Goal: Complete application form

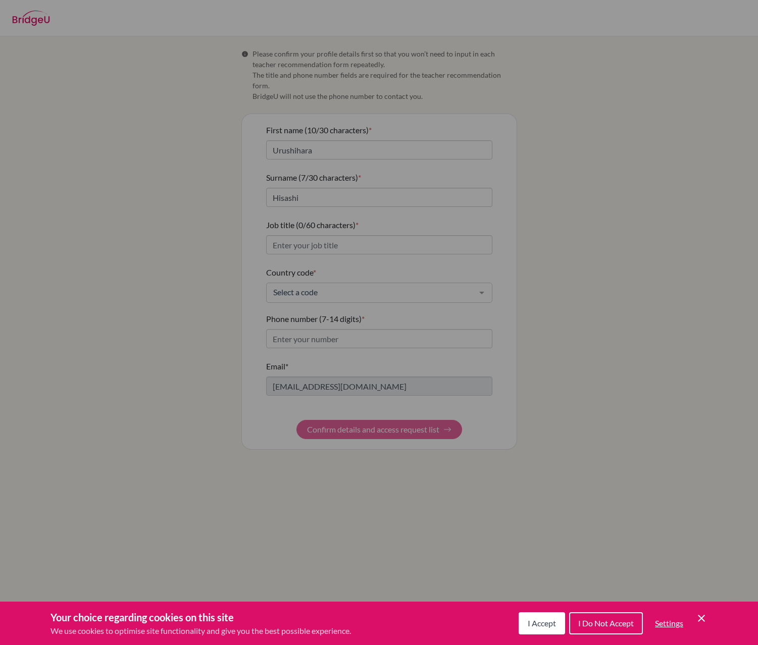
click at [551, 622] on span "I Accept" at bounding box center [542, 623] width 28 height 10
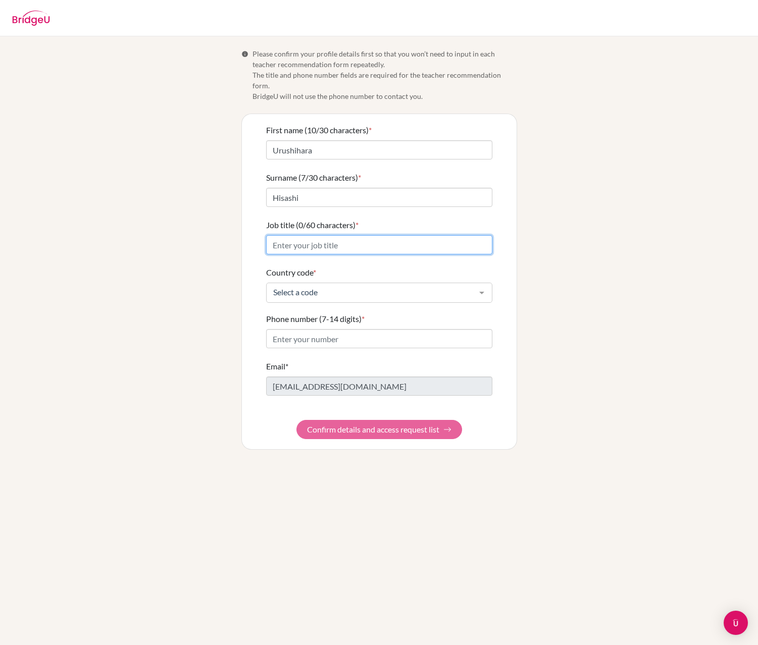
click at [362, 235] on input "Job title (0/60 characters) *" at bounding box center [379, 244] width 226 height 19
type input "Professor, [GEOGRAPHIC_DATA], [GEOGRAPHIC_DATA]"
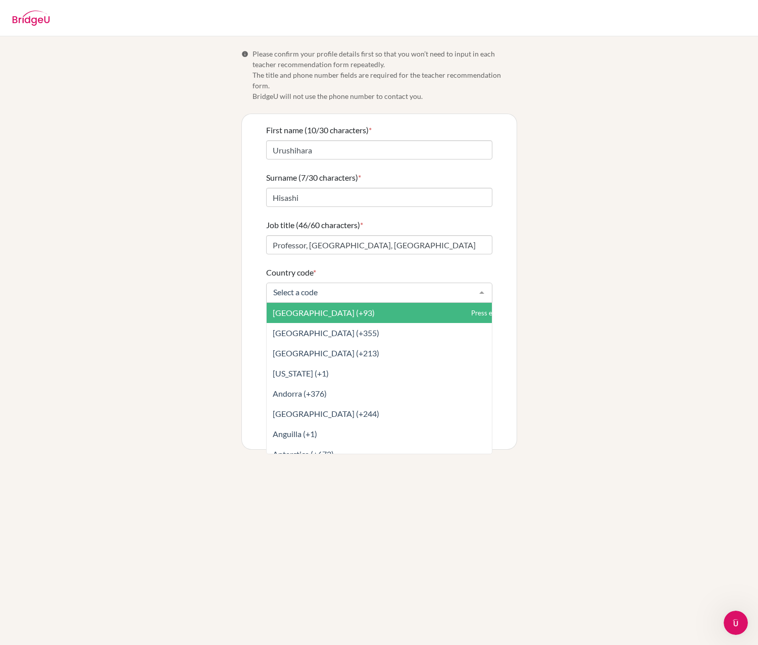
click at [320, 283] on div at bounding box center [379, 293] width 226 height 20
type input "j"
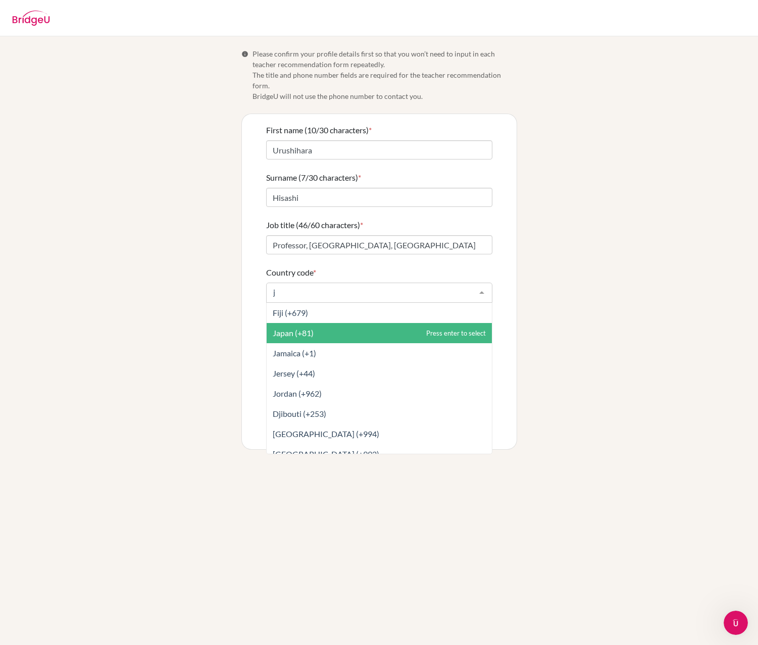
click at [329, 323] on span "Japan (+81)" at bounding box center [379, 333] width 225 height 20
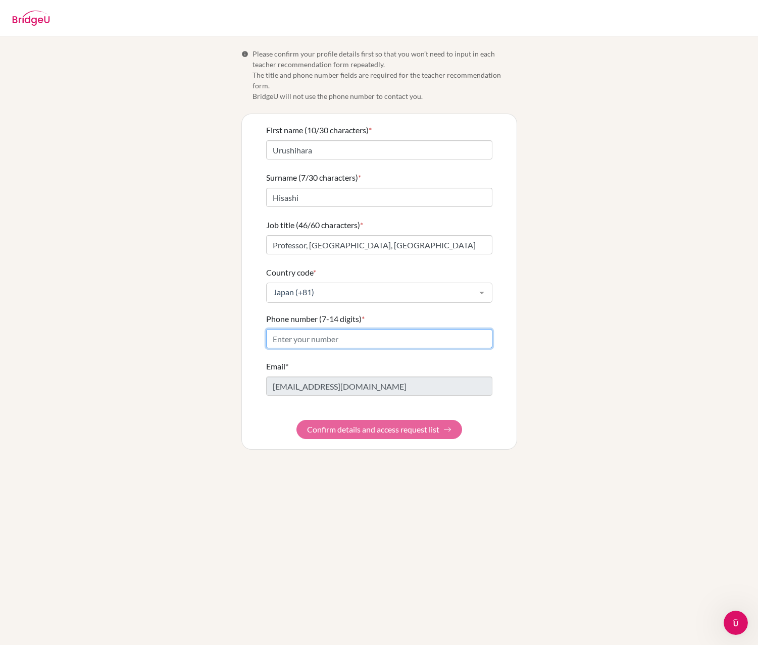
click at [339, 331] on input "Phone number (7-14 digits) *" at bounding box center [379, 338] width 226 height 19
click at [278, 331] on input "0354002649" at bounding box center [379, 338] width 226 height 19
click at [278, 330] on input "0354002649" at bounding box center [379, 338] width 226 height 19
type input "354002649"
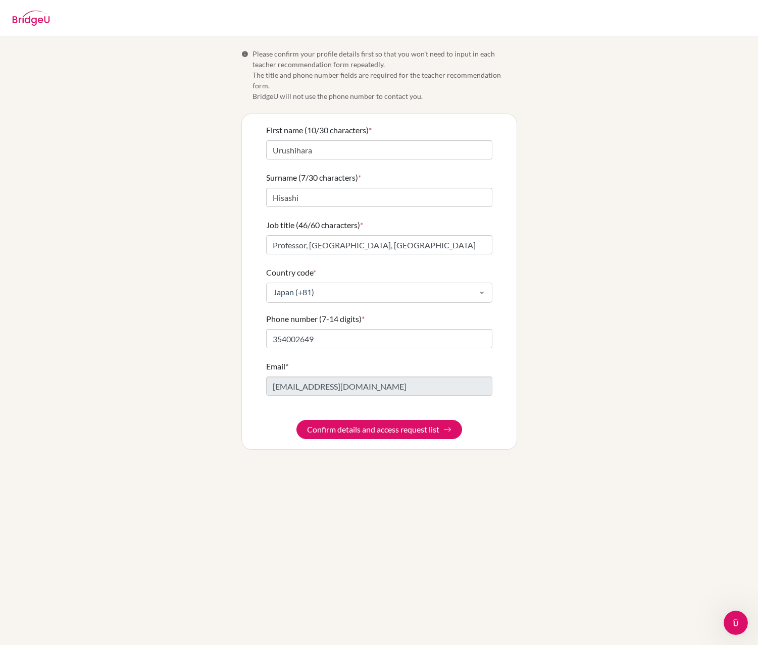
click at [247, 457] on div "Info Please confirm your profile details first so that you won’t need to input …" at bounding box center [379, 340] width 758 height 609
click at [392, 420] on button "Confirm details and access request list" at bounding box center [379, 429] width 166 height 19
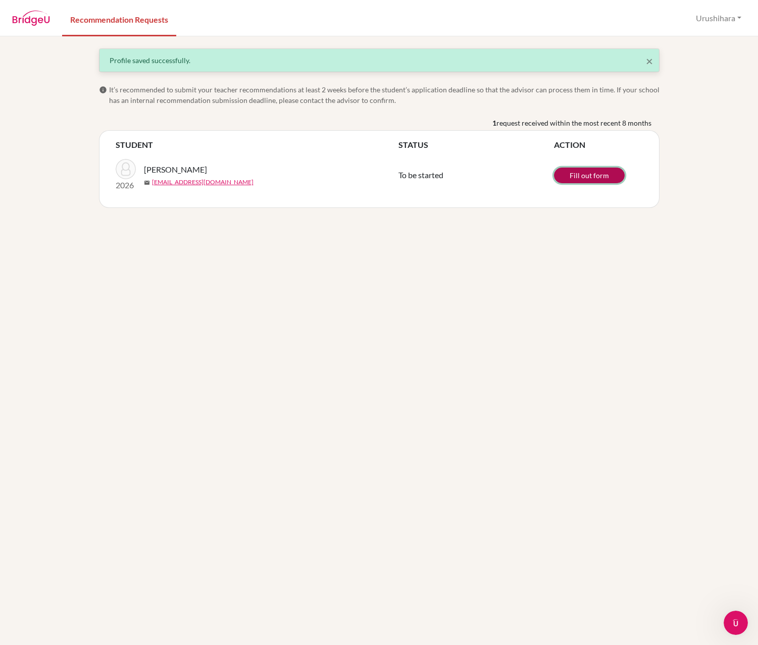
click at [579, 175] on link "Fill out form" at bounding box center [589, 176] width 71 height 16
